Goal: Information Seeking & Learning: Find specific fact

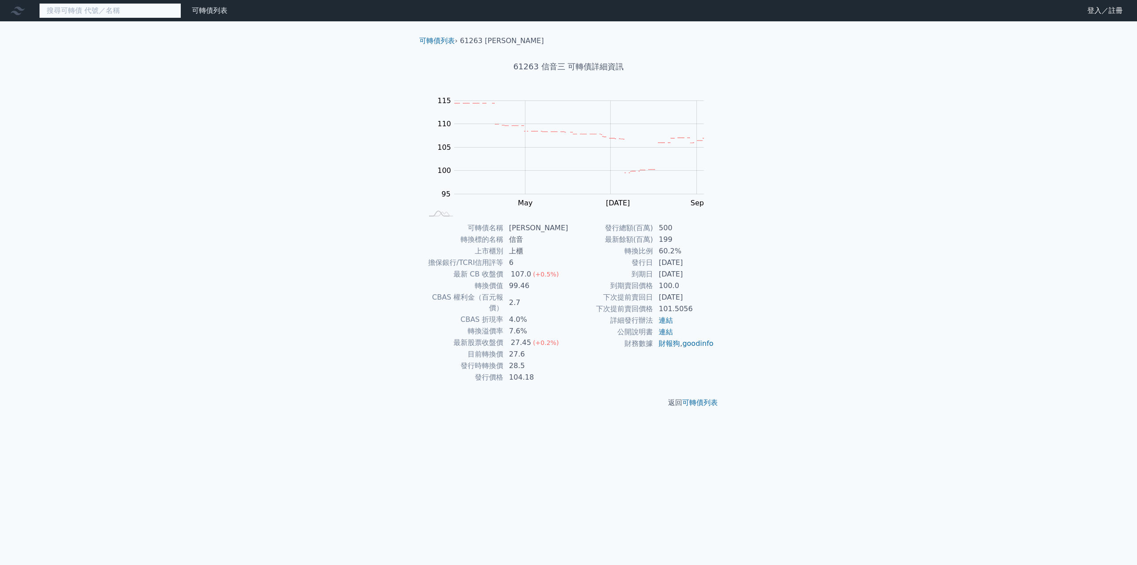
click at [120, 11] on input at bounding box center [110, 10] width 142 height 15
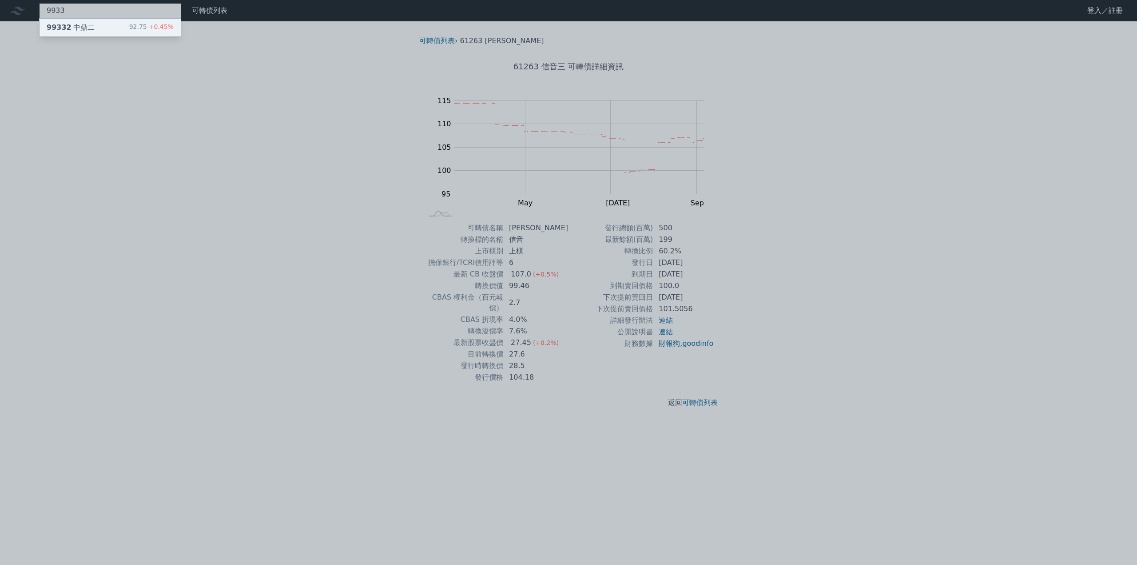
type input "9933"
click at [108, 28] on div "99332 中鼎二 92.75 +0.45%" at bounding box center [110, 28] width 141 height 18
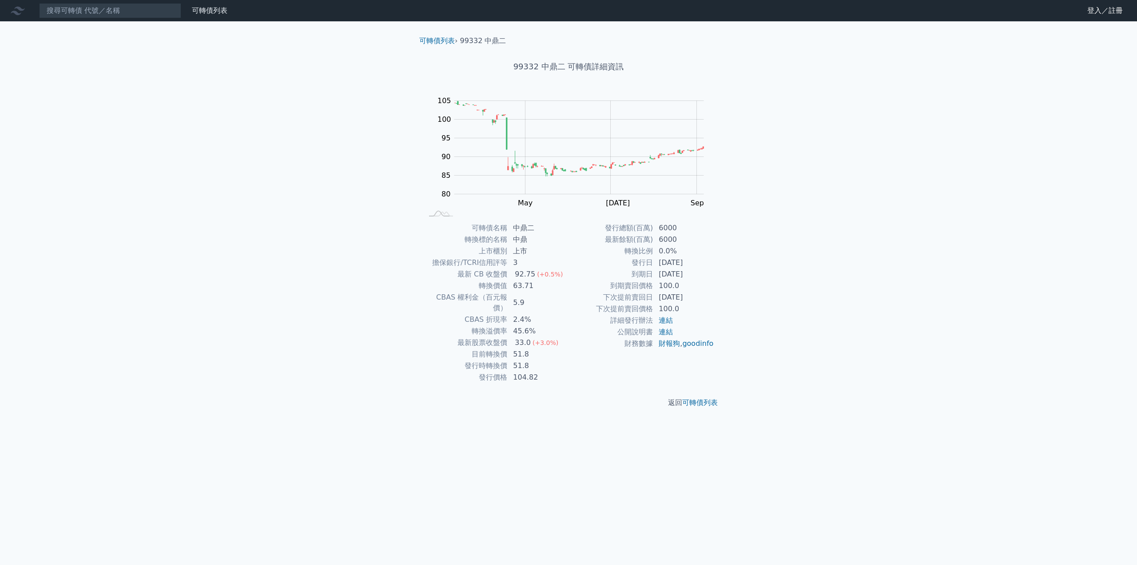
drag, startPoint x: 634, startPoint y: 272, endPoint x: 705, endPoint y: 278, distance: 70.9
click at [705, 278] on tr "到期日 [DATE]" at bounding box center [642, 274] width 146 height 12
copy tr "到期日 [DATE]"
click at [100, 12] on input at bounding box center [110, 10] width 142 height 15
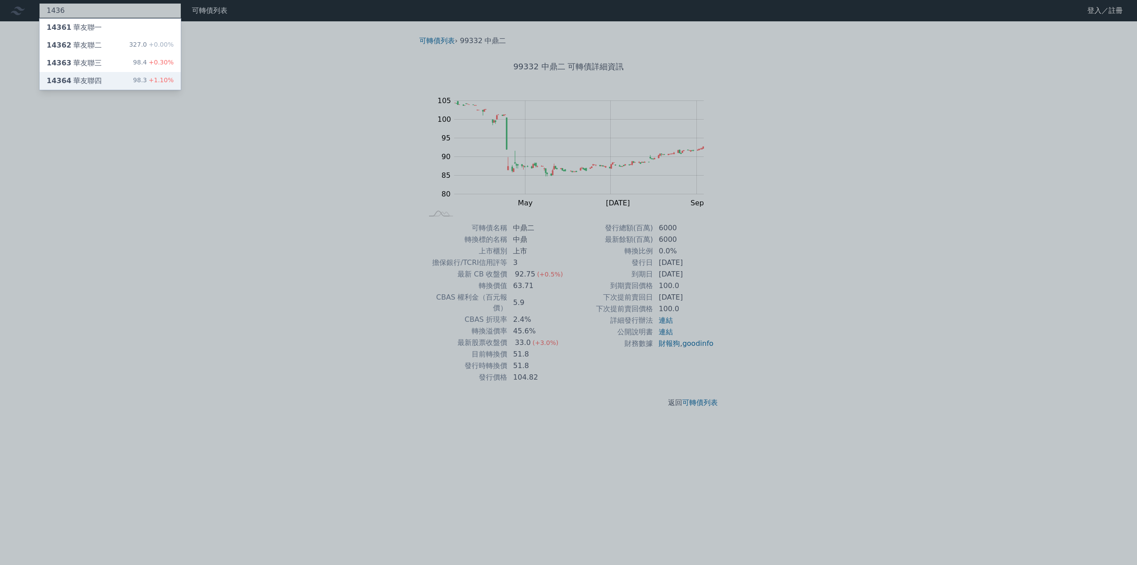
type input "1436"
click at [79, 84] on div "14364 華友聯四" at bounding box center [74, 81] width 55 height 11
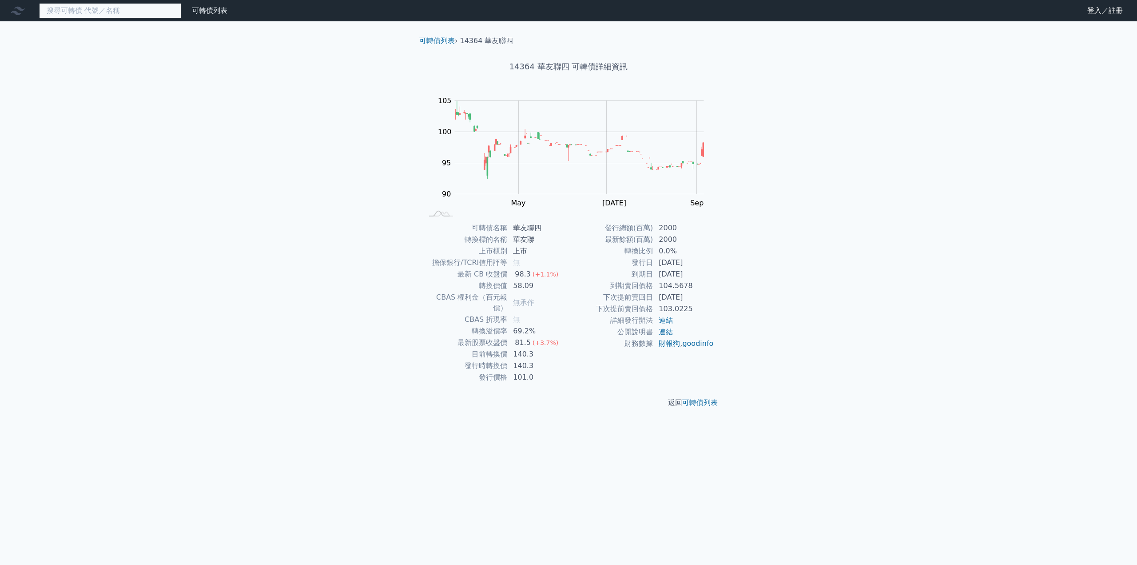
click at [151, 10] on input at bounding box center [110, 10] width 142 height 15
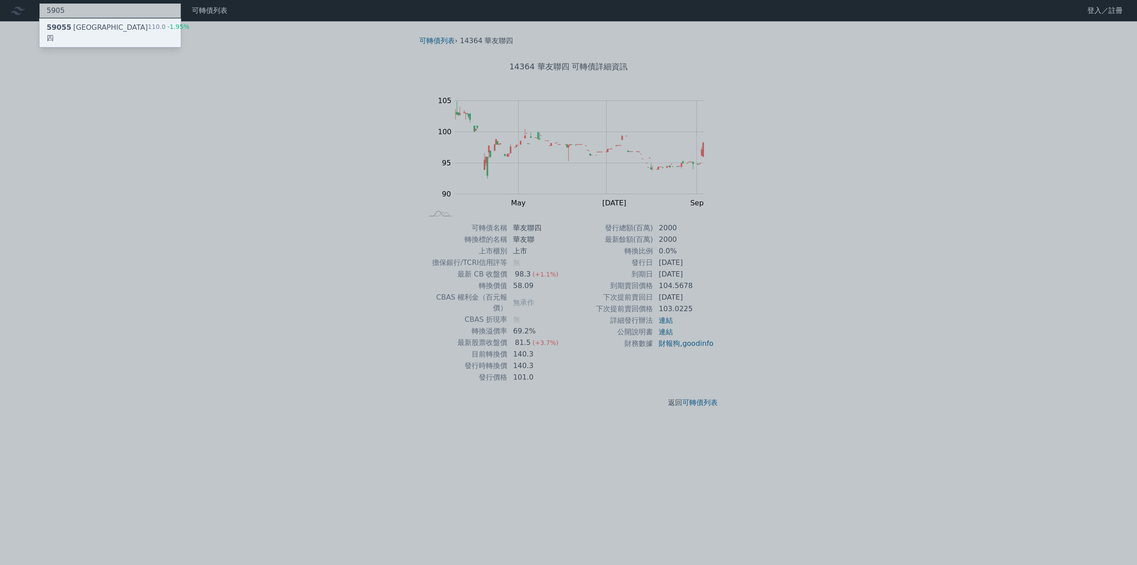
type input "5905"
click at [133, 26] on div "59055 [GEOGRAPHIC_DATA]四 110.0 -1.95%" at bounding box center [110, 33] width 141 height 28
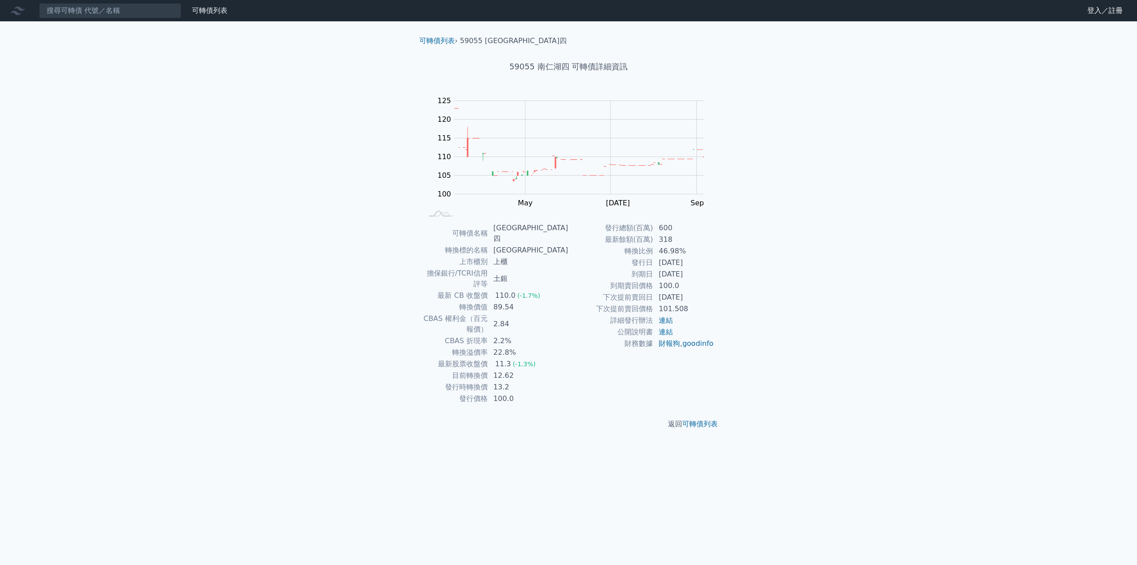
drag, startPoint x: 633, startPoint y: 263, endPoint x: 698, endPoint y: 275, distance: 65.9
click at [698, 275] on tbody "發行總額(百萬) 600 最新餘額(百萬) 318 轉換比例 46.98% 發行日 [DATE] 到期日 [DATE] 到期賣回價格 100.0 下次提前賣回…" at bounding box center [642, 285] width 146 height 127
copy tbody "發行日 [DATE] 到期日 [DATE]"
click at [114, 10] on input at bounding box center [110, 10] width 142 height 15
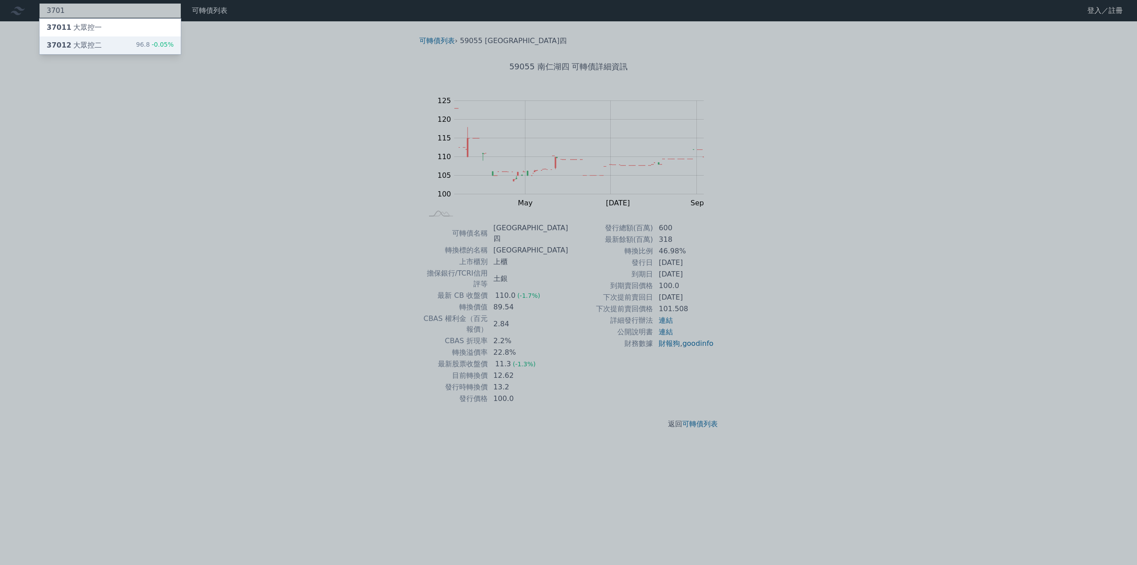
type input "3701"
click at [87, 42] on div "37012 大眾控二" at bounding box center [74, 45] width 55 height 11
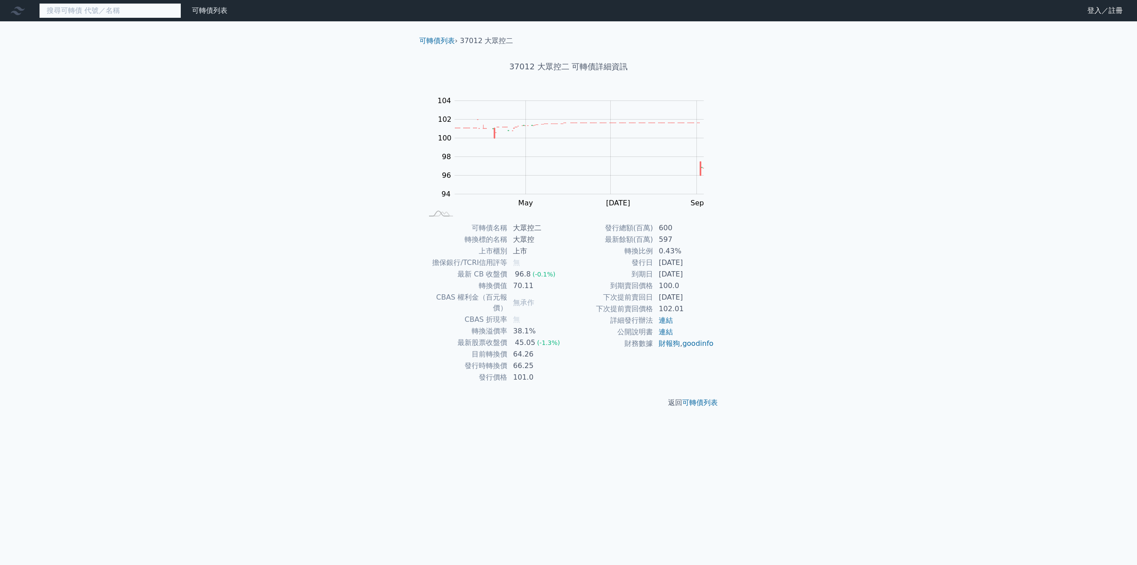
click at [108, 10] on input at bounding box center [110, 10] width 142 height 15
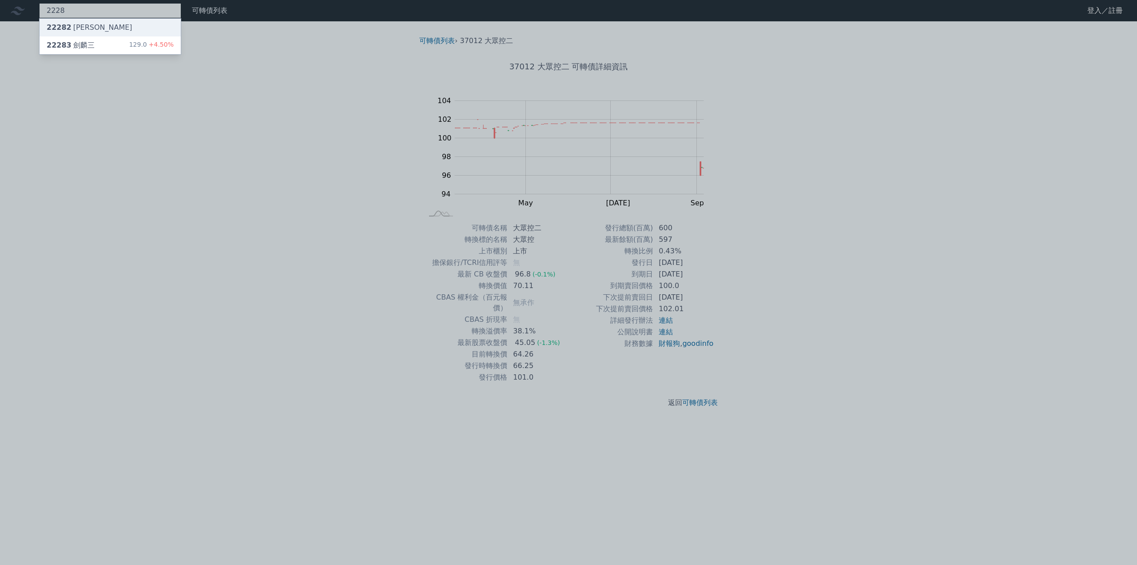
type input "2228"
click at [92, 24] on div "22282 [PERSON_NAME]" at bounding box center [110, 28] width 141 height 18
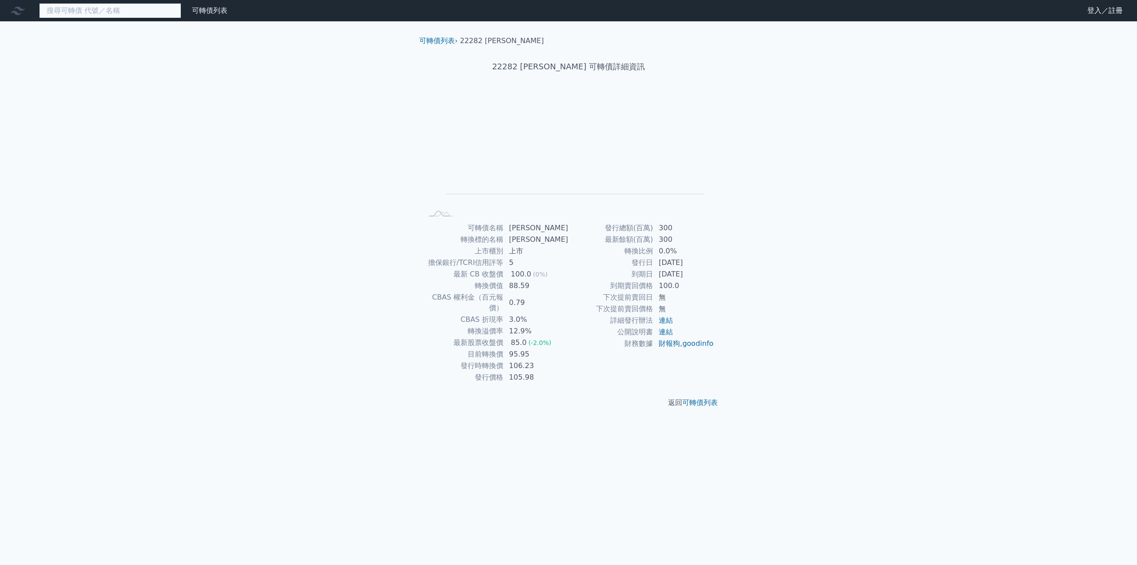
click at [88, 15] on input at bounding box center [110, 10] width 142 height 15
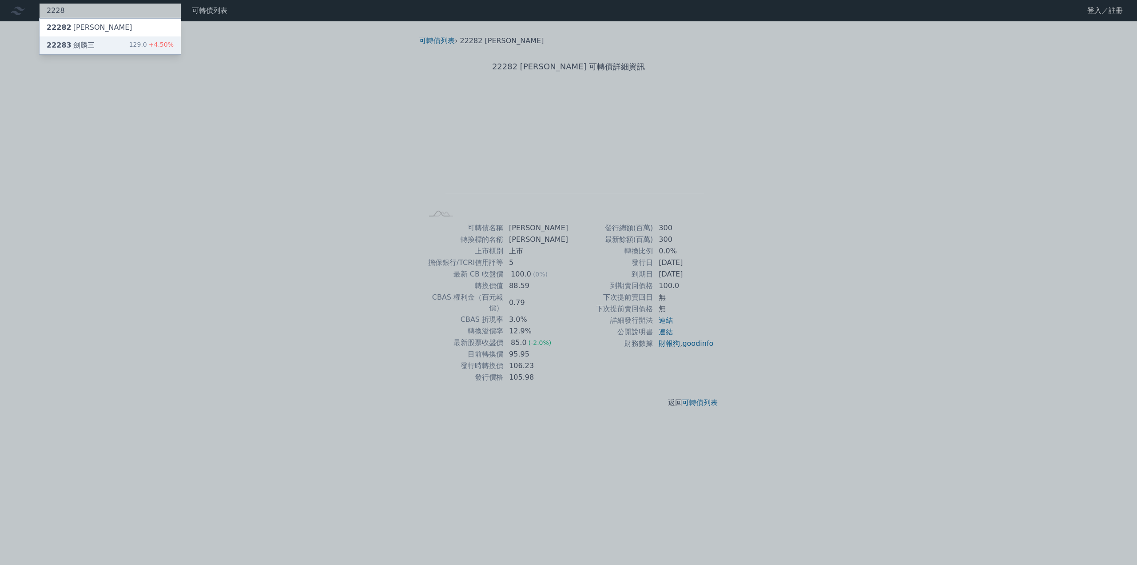
type input "2228"
click at [81, 41] on div "22283 [PERSON_NAME]" at bounding box center [71, 45] width 48 height 11
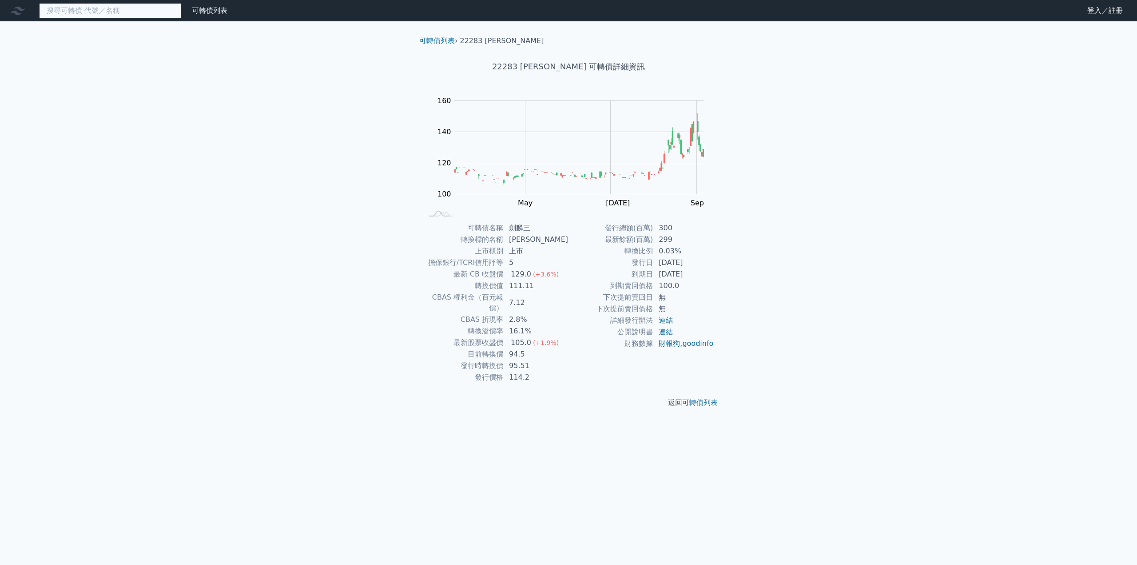
click at [143, 11] on input at bounding box center [110, 10] width 142 height 15
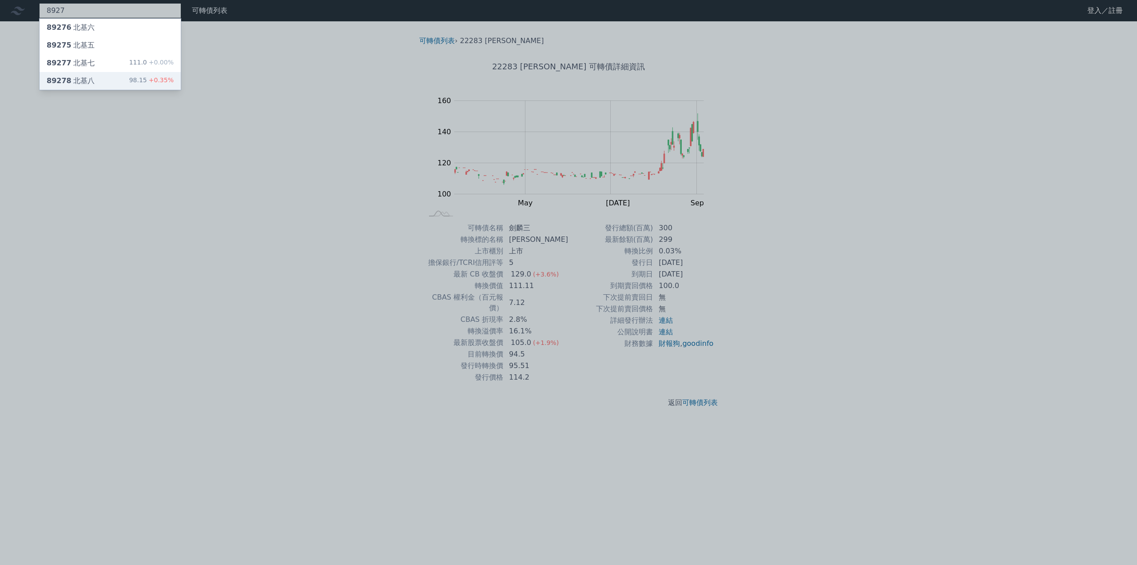
type input "8927"
click at [88, 79] on div "89278 北基八" at bounding box center [71, 81] width 48 height 11
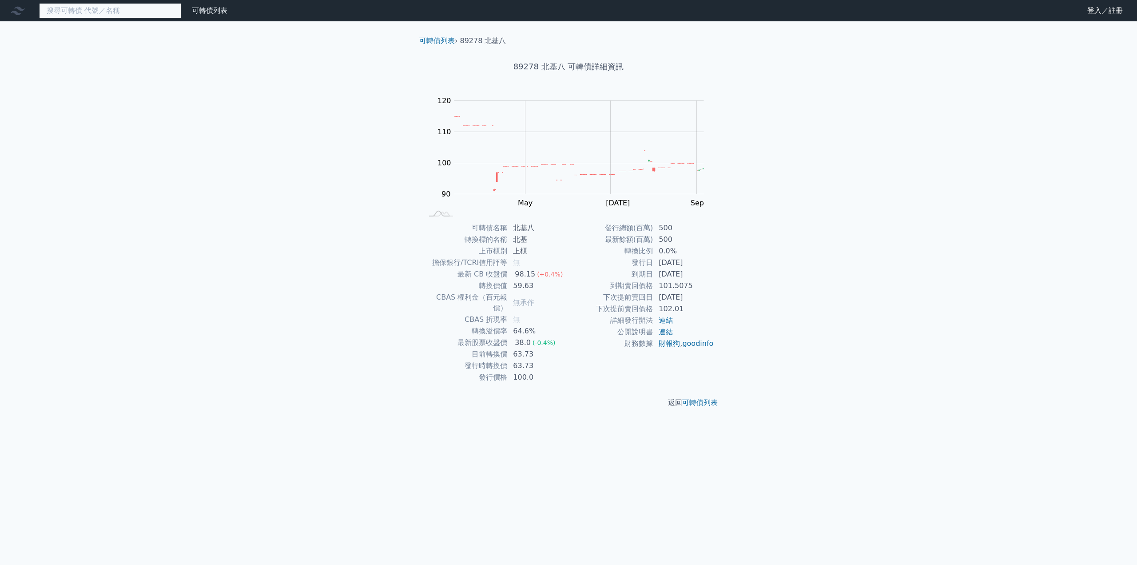
click at [104, 16] on input at bounding box center [110, 10] width 142 height 15
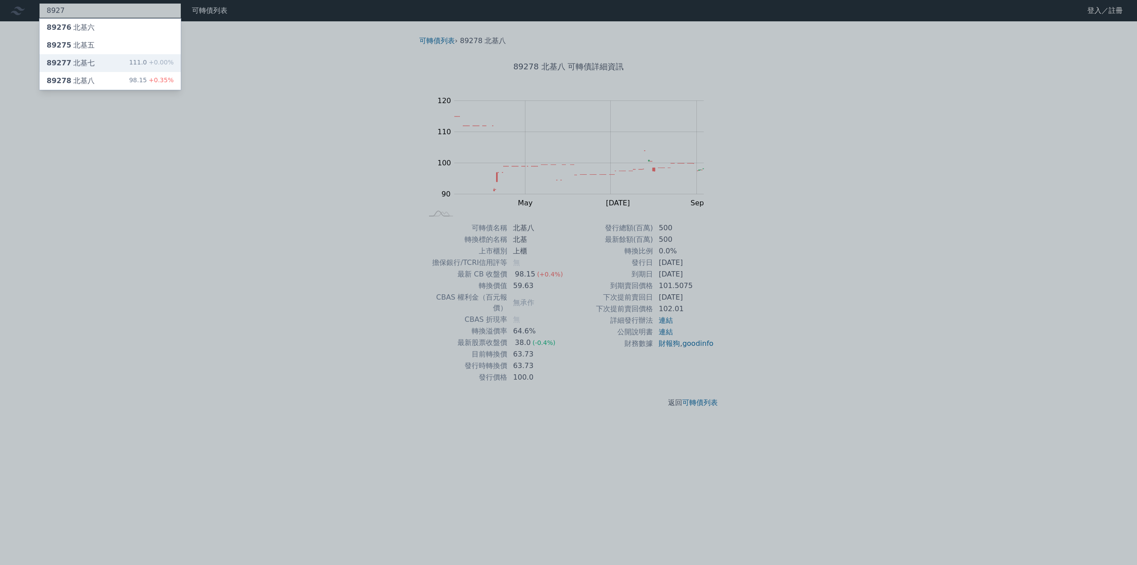
type input "8927"
click at [82, 63] on div "89277 北基七" at bounding box center [71, 63] width 48 height 11
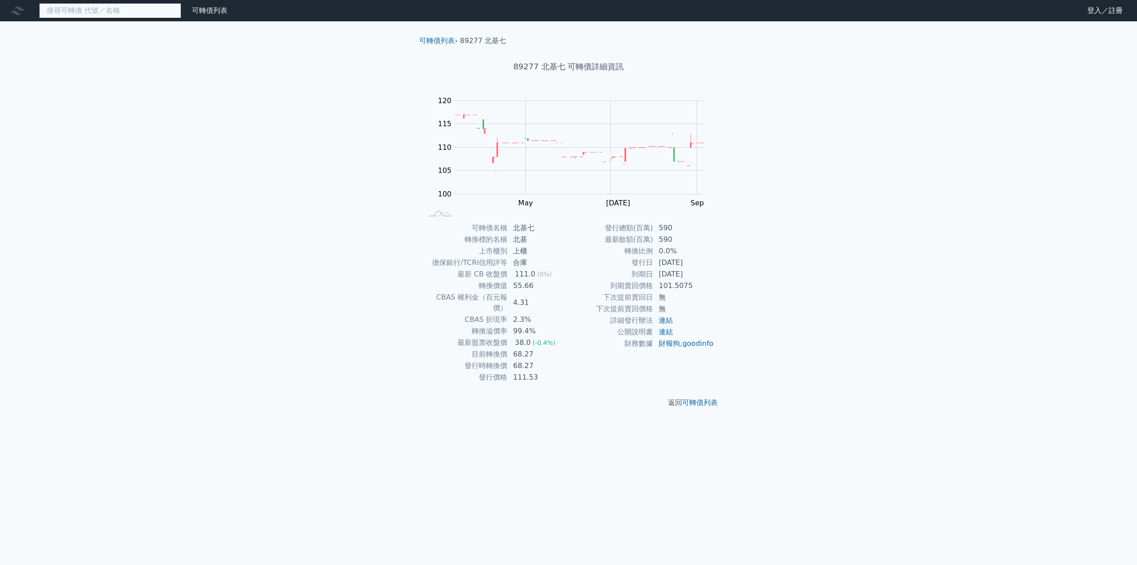
click at [138, 13] on input at bounding box center [110, 10] width 142 height 15
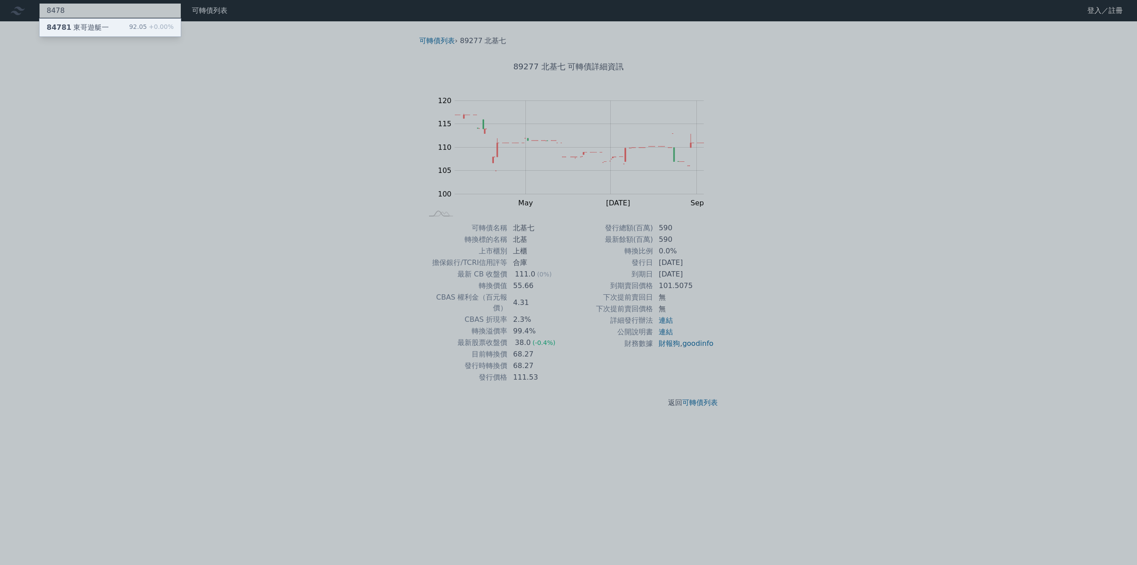
type input "8478"
click at [96, 25] on div "84781 東哥遊艇一" at bounding box center [78, 27] width 62 height 11
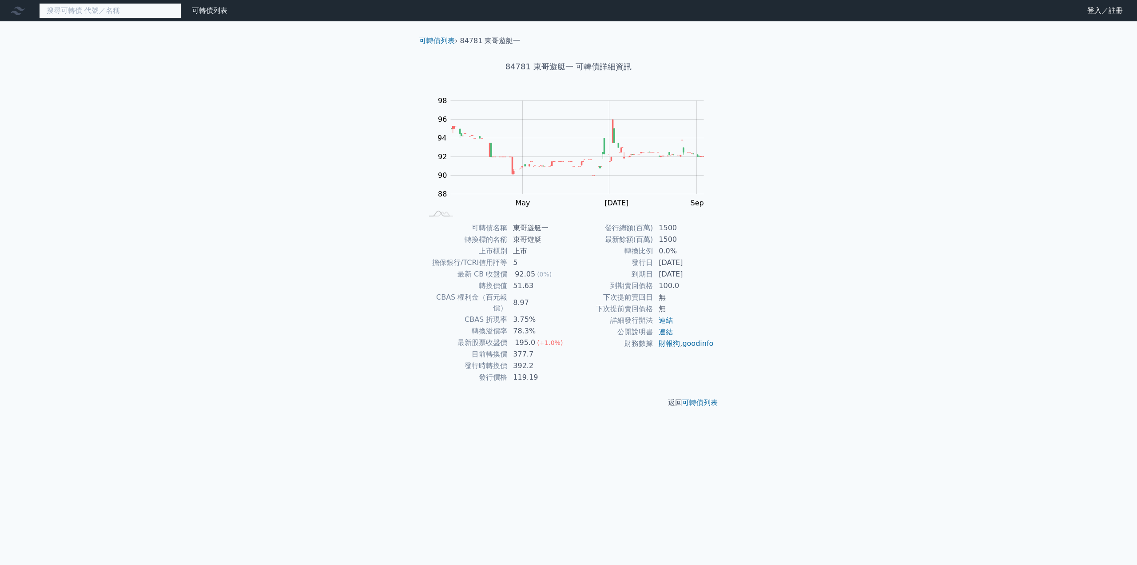
click at [130, 9] on input at bounding box center [110, 10] width 142 height 15
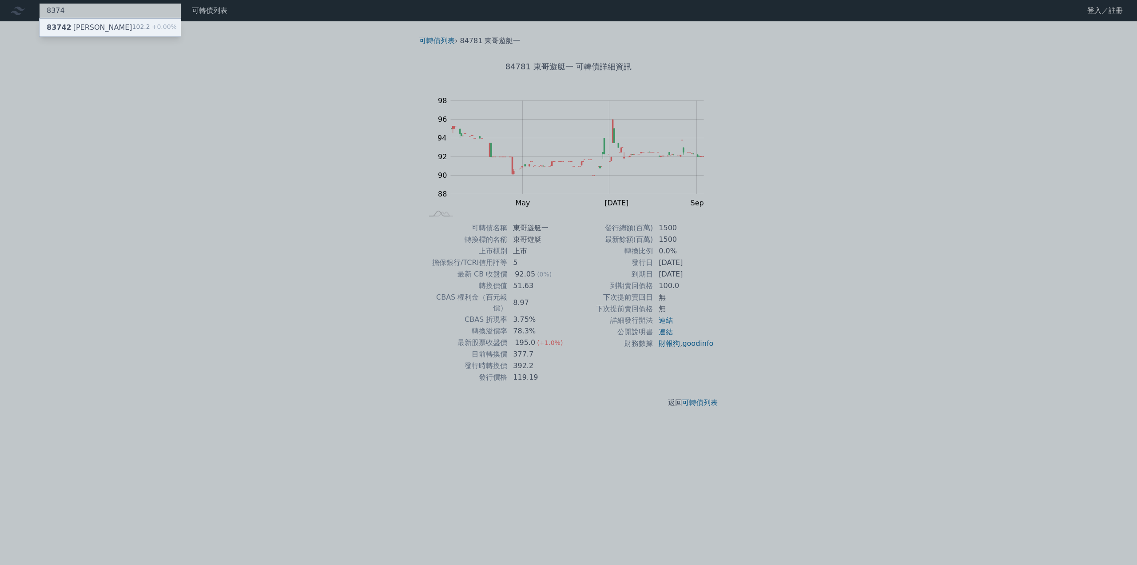
type input "8374"
click at [99, 29] on div "83742 [PERSON_NAME]二 102.2 +0.00%" at bounding box center [110, 28] width 141 height 18
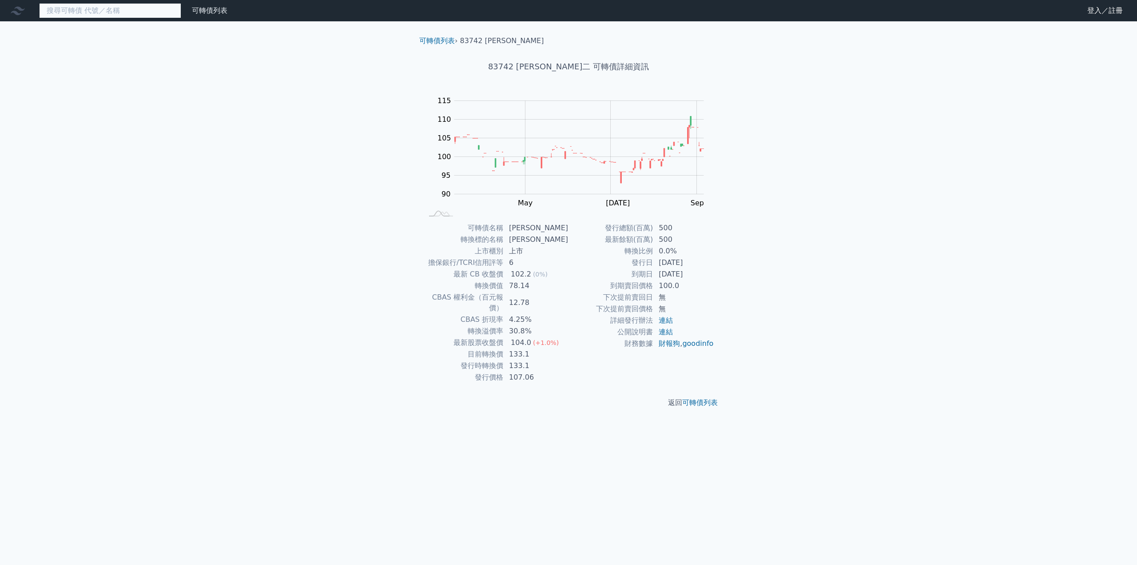
click at [104, 10] on input at bounding box center [110, 10] width 142 height 15
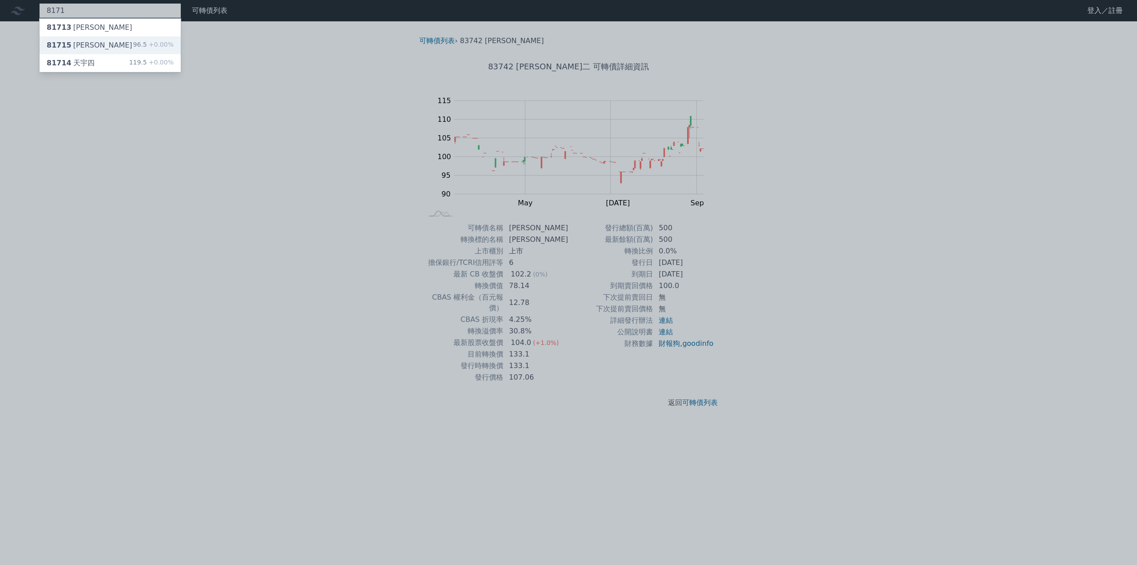
type input "8171"
click at [90, 44] on div "81715 [PERSON_NAME]" at bounding box center [90, 45] width 86 height 11
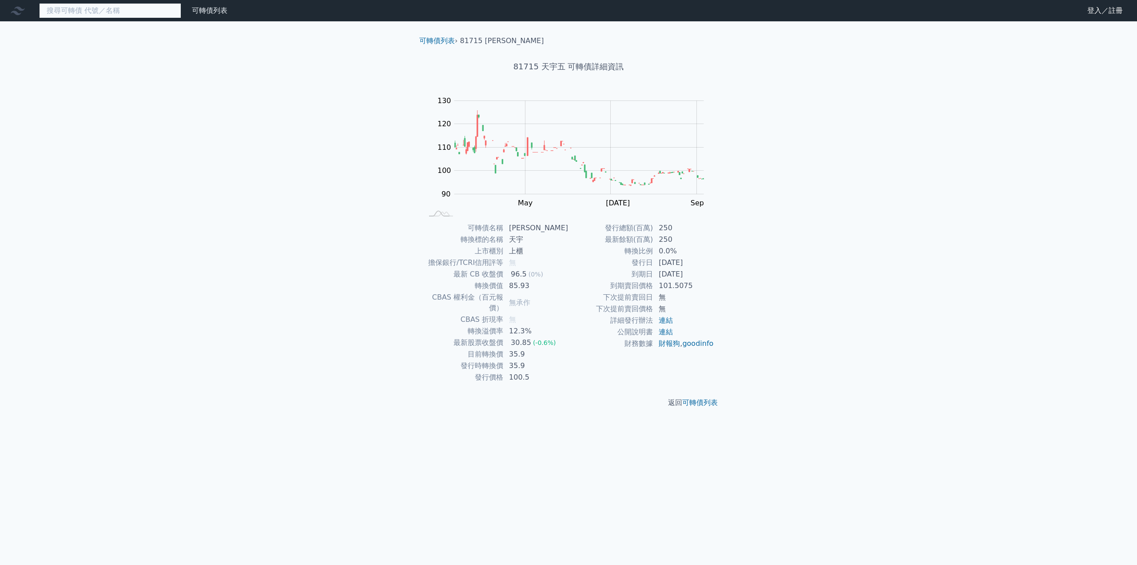
click at [94, 11] on input at bounding box center [110, 10] width 142 height 15
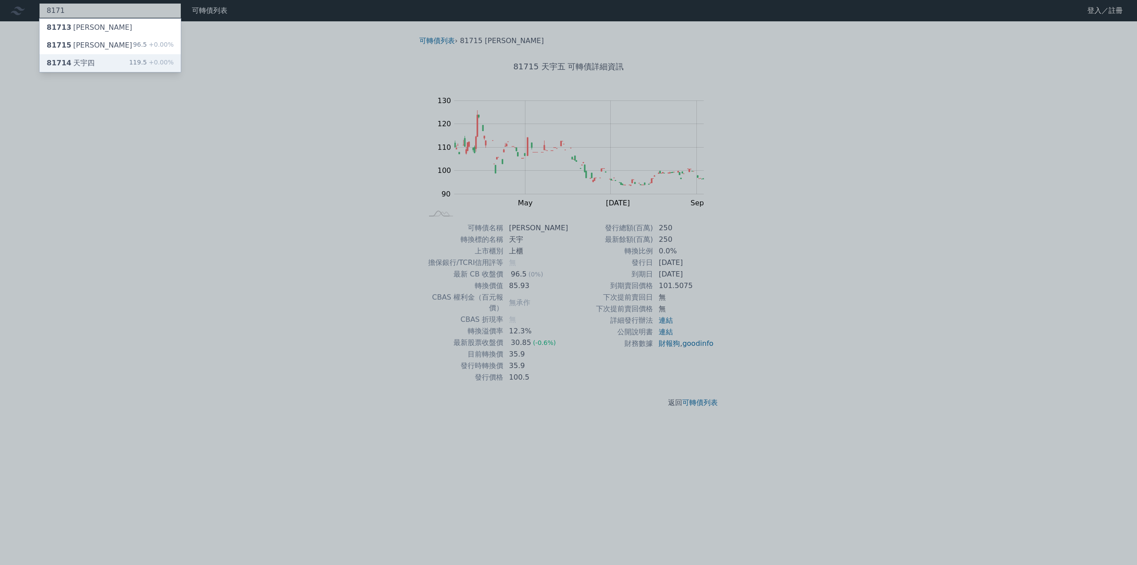
type input "8171"
click at [81, 60] on div "81714 [PERSON_NAME]" at bounding box center [71, 63] width 48 height 11
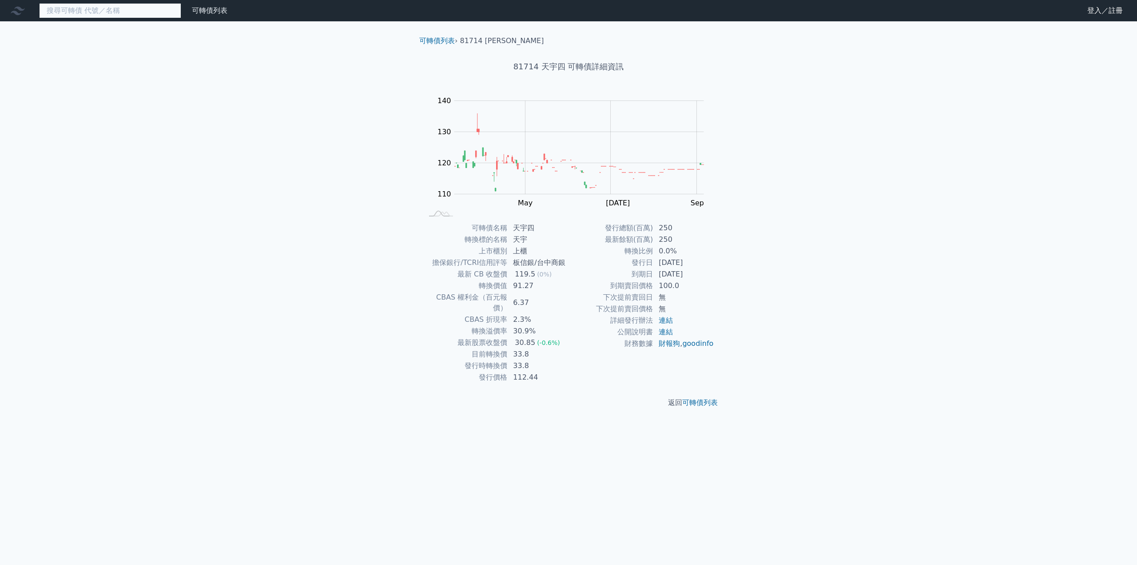
click at [139, 12] on input at bounding box center [110, 10] width 142 height 15
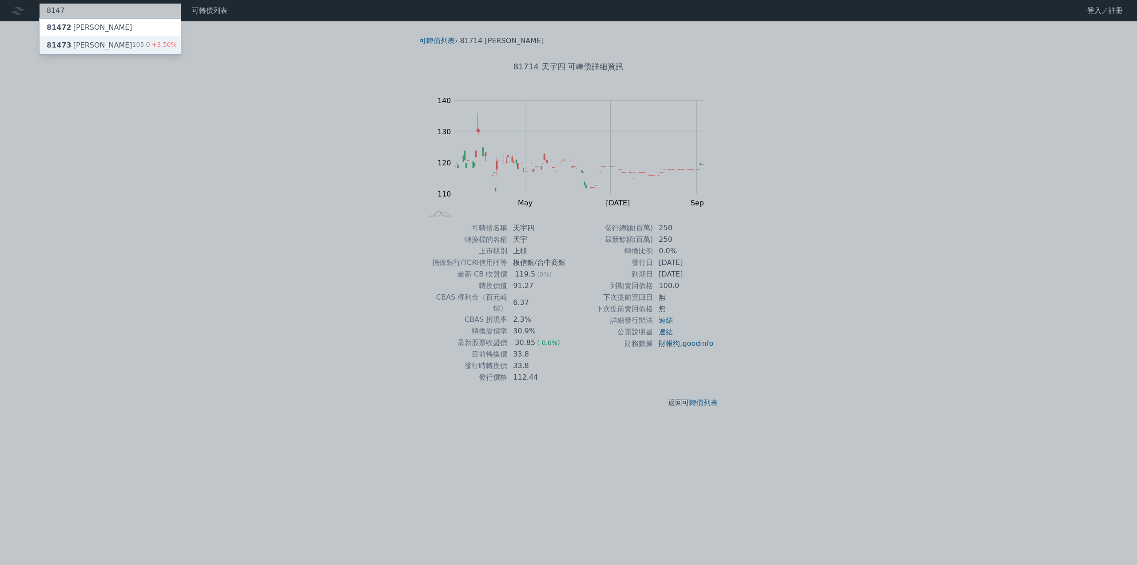
type input "8147"
click at [94, 46] on div "81473 正淩三 105.0 +3.50%" at bounding box center [110, 45] width 141 height 18
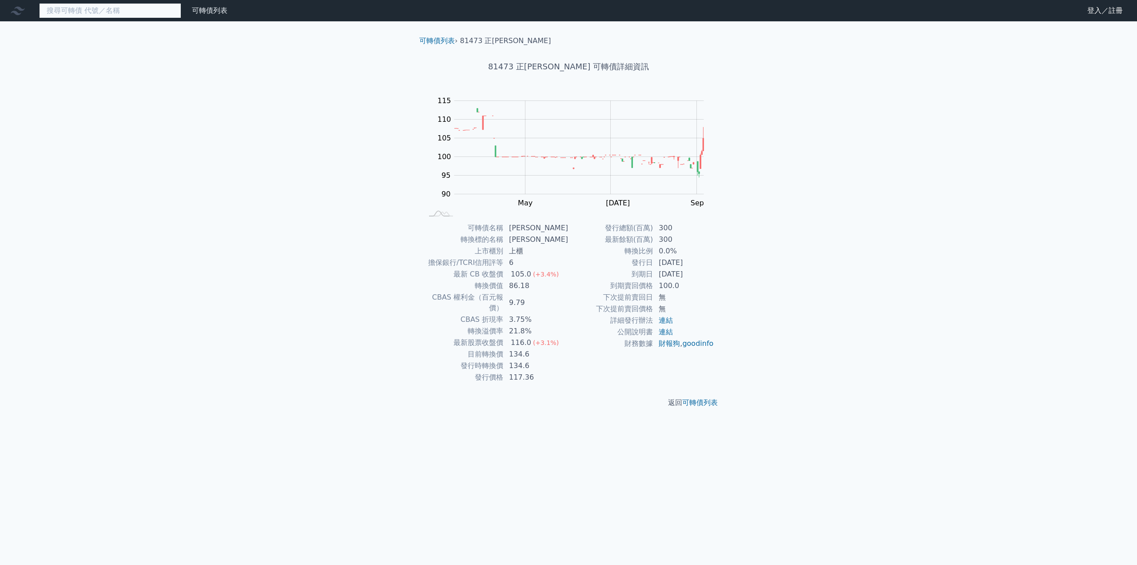
click at [99, 10] on input at bounding box center [110, 10] width 142 height 15
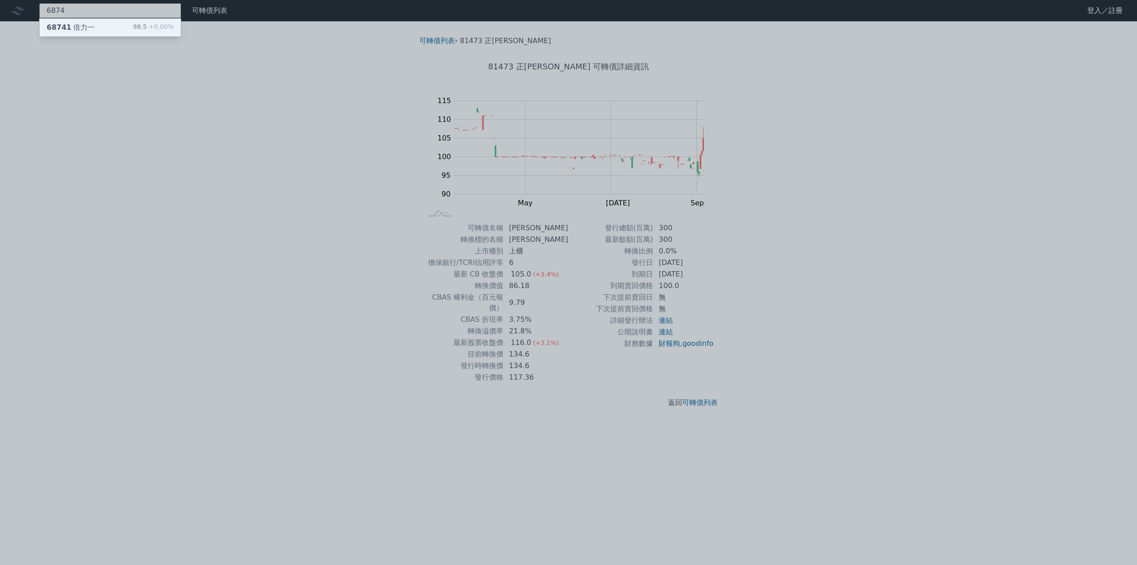
type input "6874"
click at [83, 28] on div "68741 [PERSON_NAME]" at bounding box center [71, 27] width 48 height 11
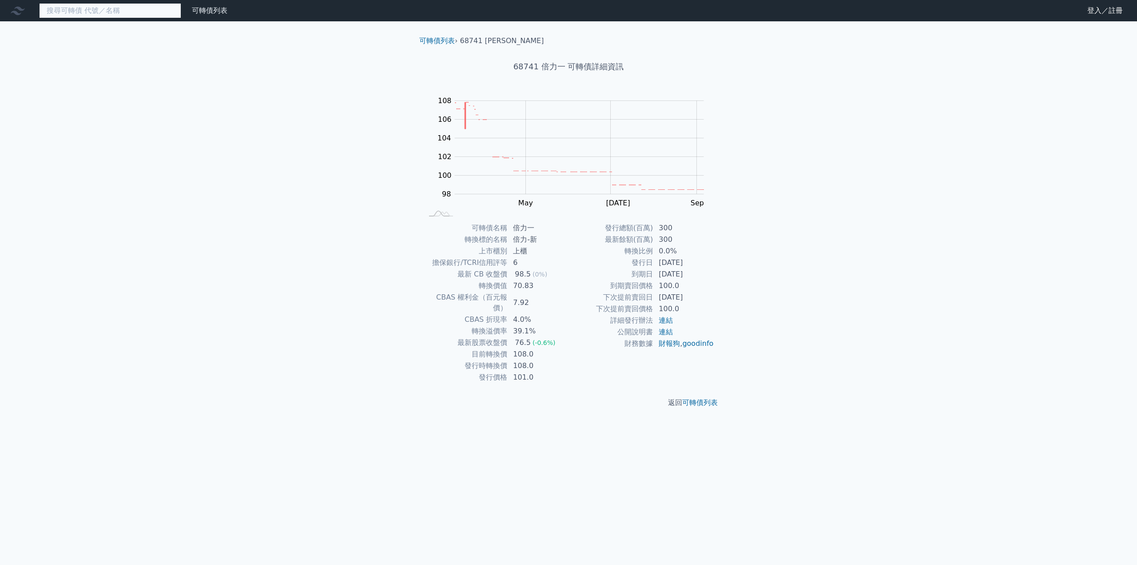
click at [96, 10] on input at bounding box center [110, 10] width 142 height 15
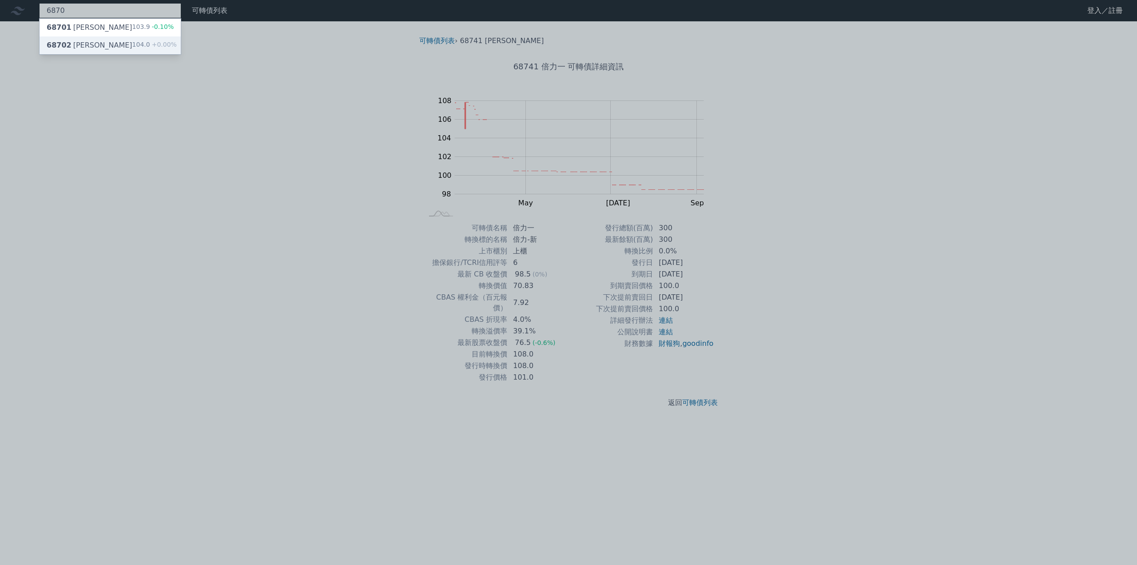
type input "6870"
click at [84, 47] on div "68702 [PERSON_NAME]" at bounding box center [90, 45] width 86 height 11
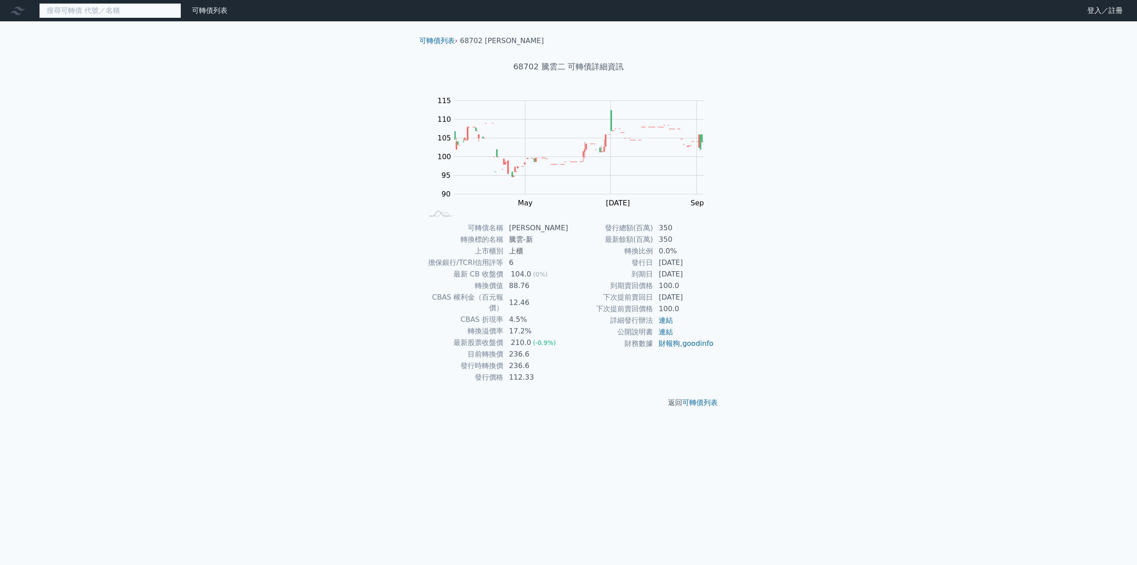
click at [91, 14] on input at bounding box center [110, 10] width 142 height 15
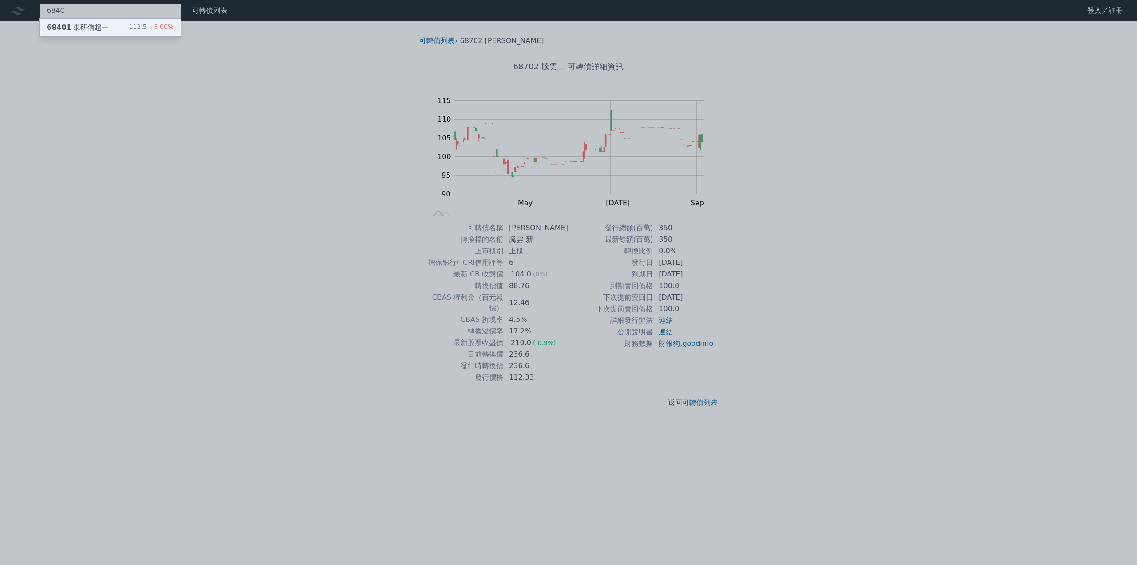
type input "6840"
click at [87, 26] on div "68401 東研[PERSON_NAME]一" at bounding box center [78, 27] width 62 height 11
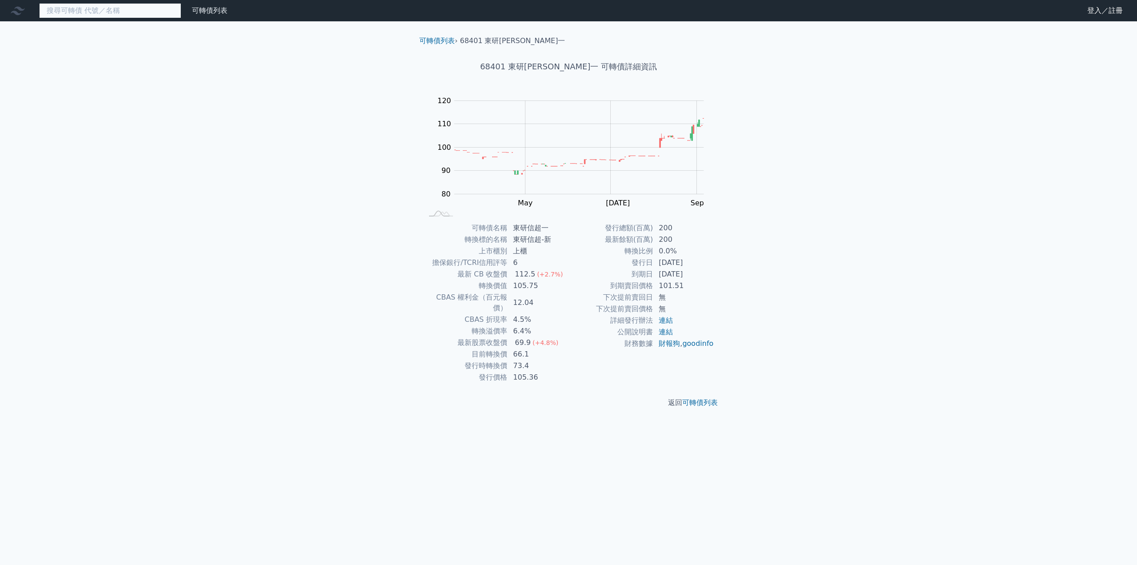
click at [104, 12] on input at bounding box center [110, 10] width 142 height 15
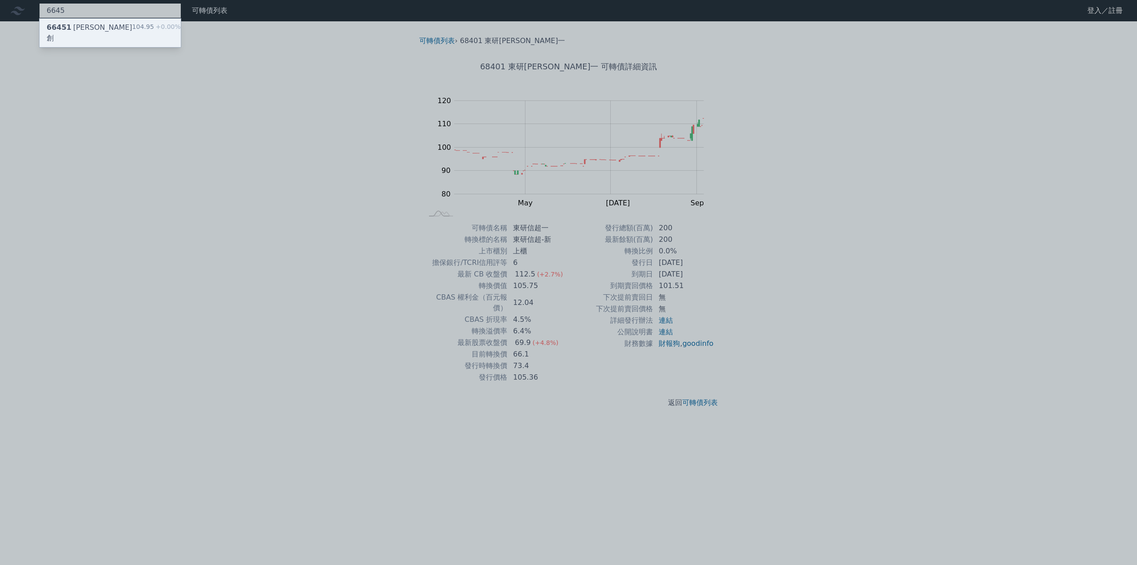
type input "6645"
click at [102, 27] on div "66451 金萬林一創" at bounding box center [90, 32] width 86 height 21
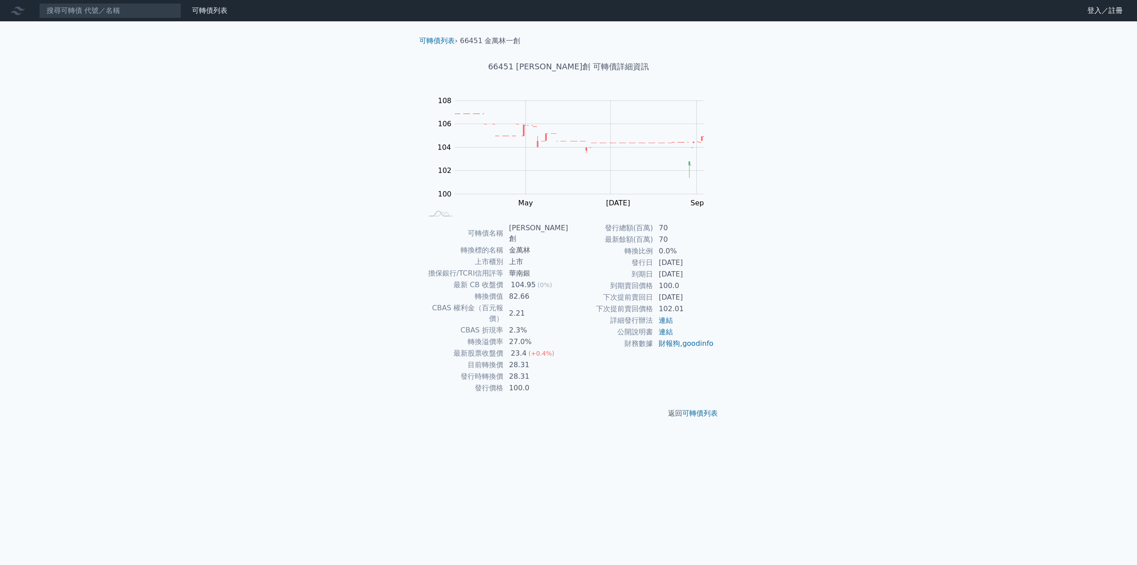
click at [292, 216] on div "可轉債列表 財務數據 可轉債列表 財務數據 登入／註冊 登入／註冊 可轉債列表 › 66451 金萬林一創 66451 金萬林一創 可轉債詳細資訊 Zoom …" at bounding box center [568, 282] width 1137 height 565
click at [88, 15] on input at bounding box center [110, 10] width 142 height 15
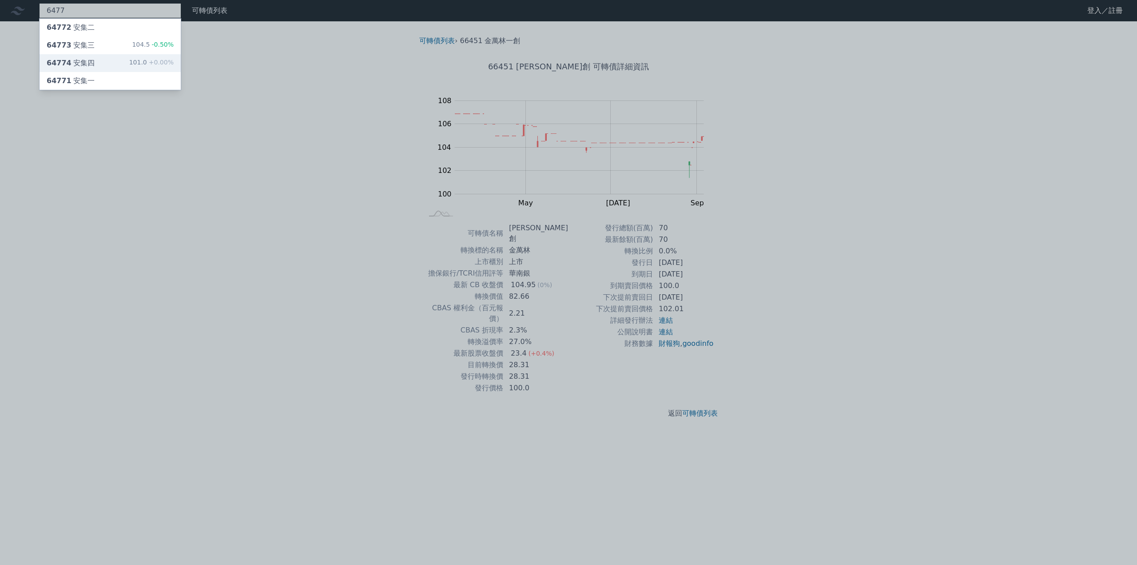
type input "6477"
click at [91, 62] on div "64774 安集四" at bounding box center [71, 63] width 48 height 11
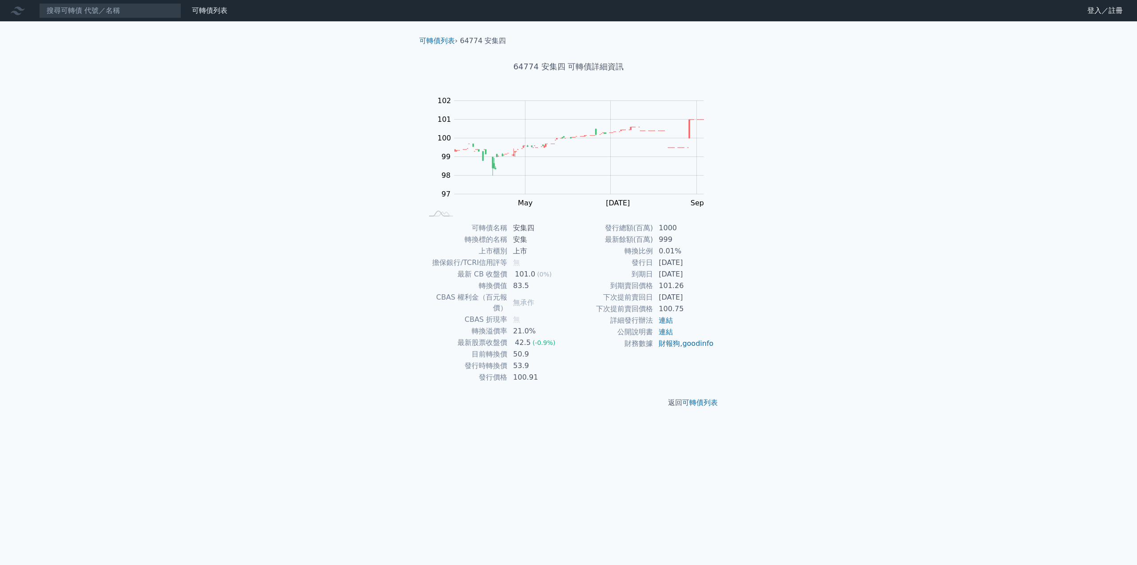
click at [243, 357] on div "可轉債列表 財務數據 可轉債列表 財務數據 登入／註冊 登入／註冊 可轉債列表 › 64774 安集四 64774 安集四 可轉債詳細資訊 Zoom Out …" at bounding box center [568, 282] width 1137 height 565
drag, startPoint x: 634, startPoint y: 263, endPoint x: 701, endPoint y: 275, distance: 67.3
click at [701, 275] on tbody "發行總額(百萬) 1000 最新餘額(百萬) 999 轉換比例 0.01% 發行日 [DATE] 到期日 [DATE] 到期賣回價格 101.26 下次提前賣…" at bounding box center [642, 285] width 146 height 127
copy tbody "發行日 [DATE] 到期日 [DATE]"
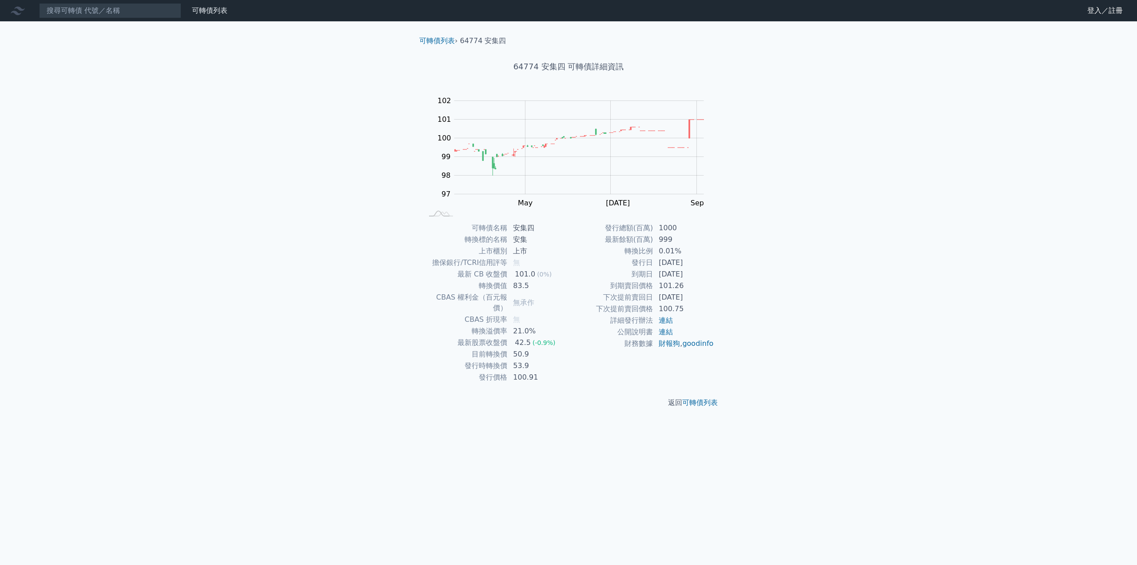
copy tbody "發行日 [DATE] 到期日 [DATE]"
click at [80, 12] on input at bounding box center [110, 10] width 142 height 15
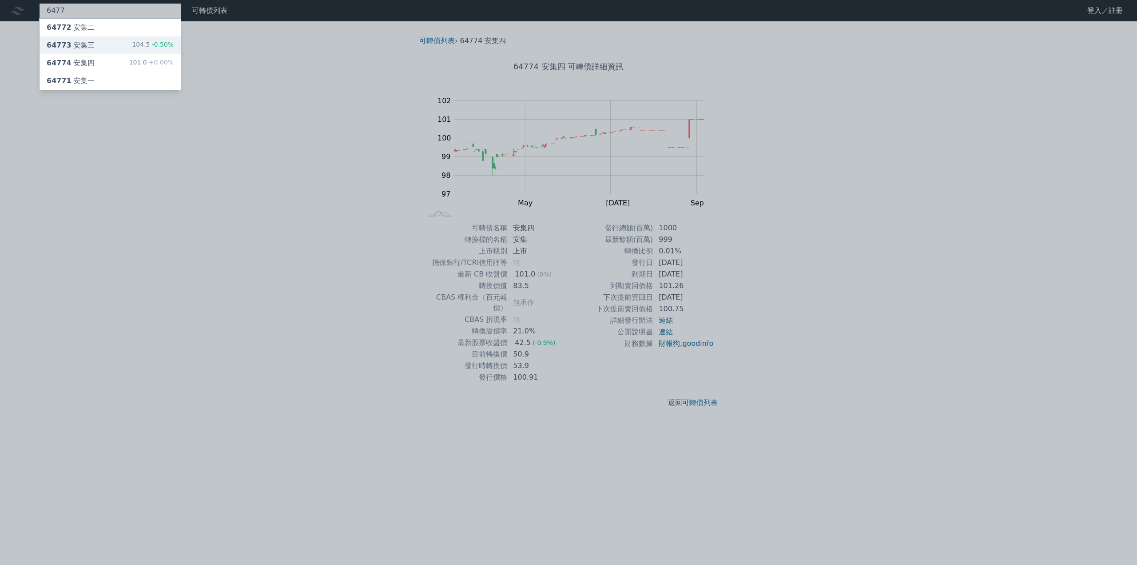
type input "6477"
click at [82, 45] on div "64773 安集三" at bounding box center [71, 45] width 48 height 11
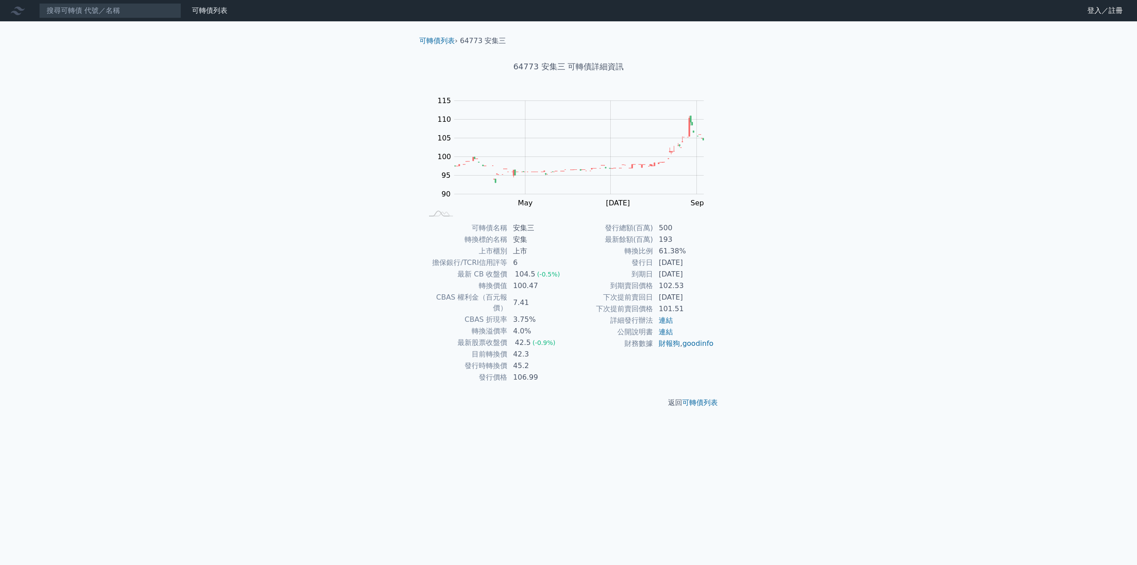
drag, startPoint x: 633, startPoint y: 263, endPoint x: 700, endPoint y: 276, distance: 68.3
click at [700, 276] on tbody "發行總額(百萬) 500 最新餘額(百萬) 193 轉換比例 61.38% 發行日 [DATE] 到期日 [DATE] 到期賣回價格 102.53 下次提前賣…" at bounding box center [642, 285] width 146 height 127
copy tbody "發行日 [DATE] 到期日 [DATE]"
click at [106, 13] on input at bounding box center [110, 10] width 142 height 15
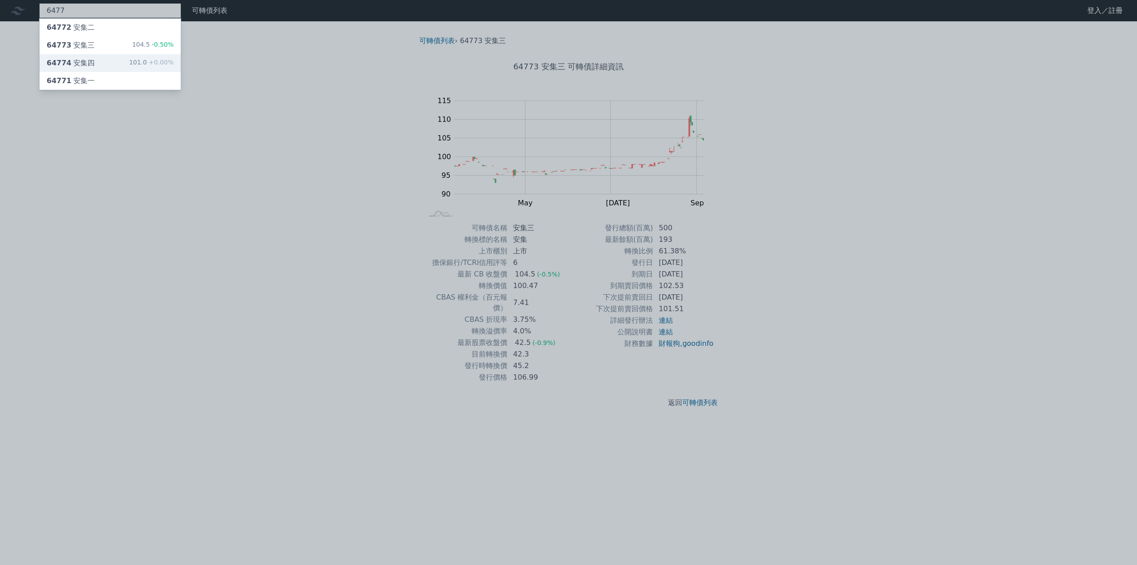
type input "6477"
click at [95, 62] on div "64774 安集四 101.0 +0.00%" at bounding box center [110, 63] width 141 height 18
